Goal: Navigation & Orientation: Find specific page/section

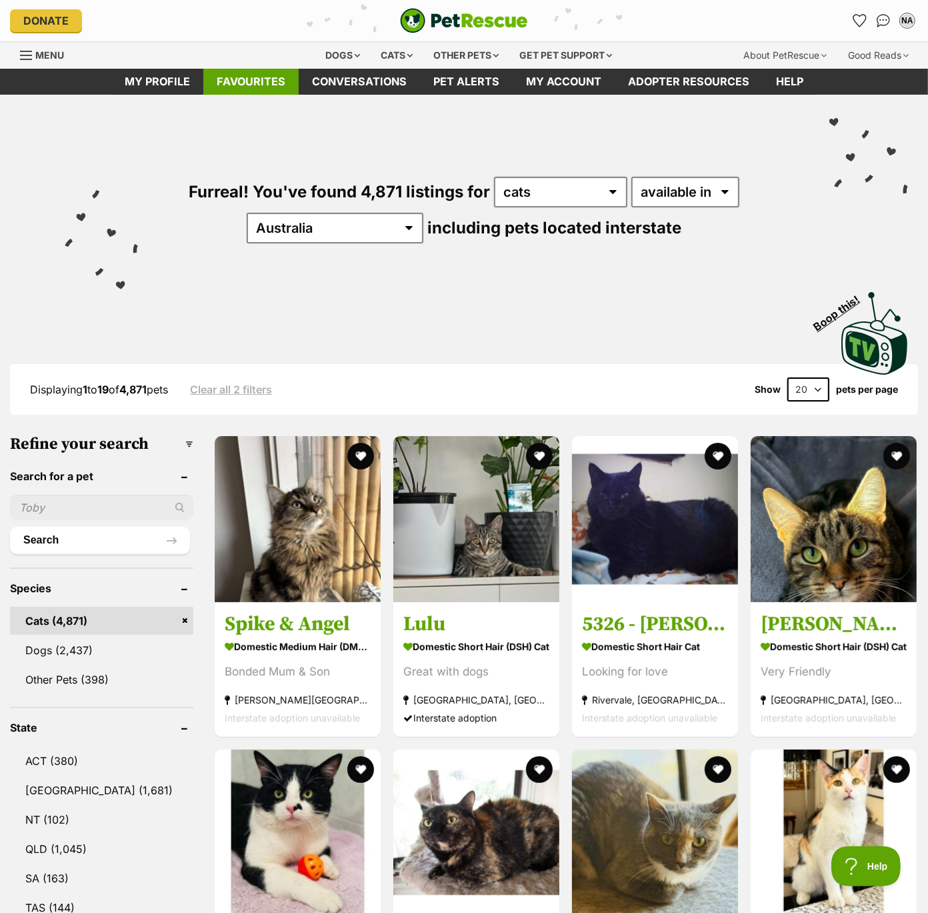
click at [235, 73] on link "Favourites" at bounding box center [250, 82] width 95 height 26
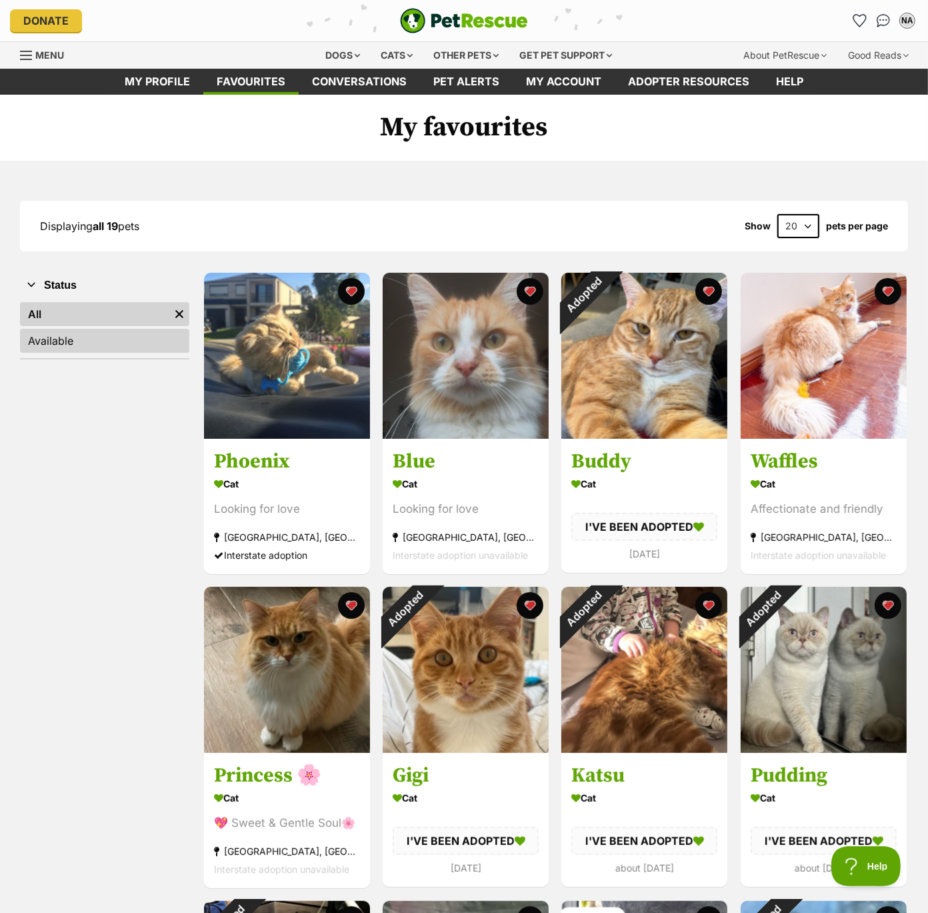
click at [61, 348] on link "Available" at bounding box center [104, 341] width 169 height 24
